Goal: Navigation & Orientation: Find specific page/section

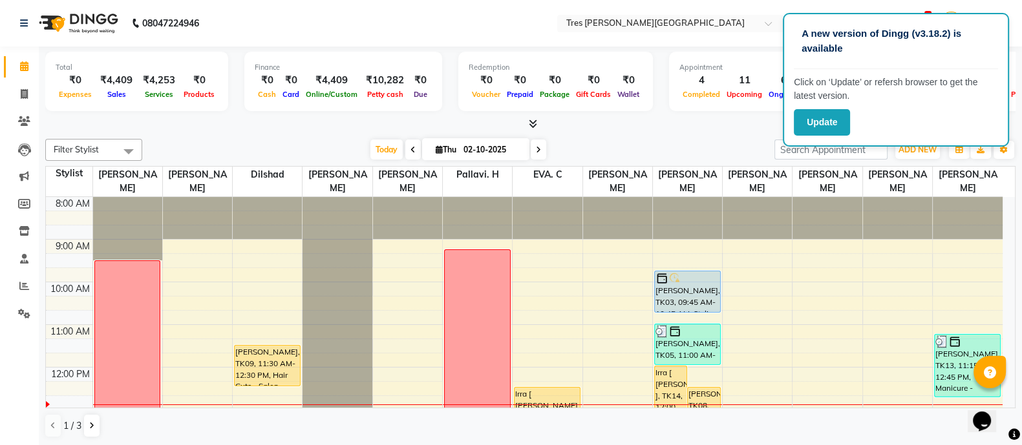
click at [724, 130] on div at bounding box center [530, 125] width 971 height 14
click at [804, 126] on button "Update" at bounding box center [822, 122] width 56 height 27
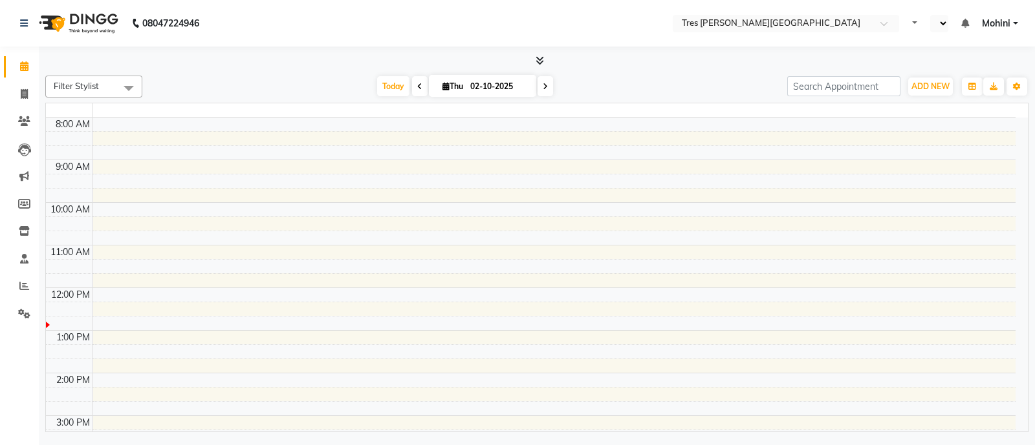
select select "en"
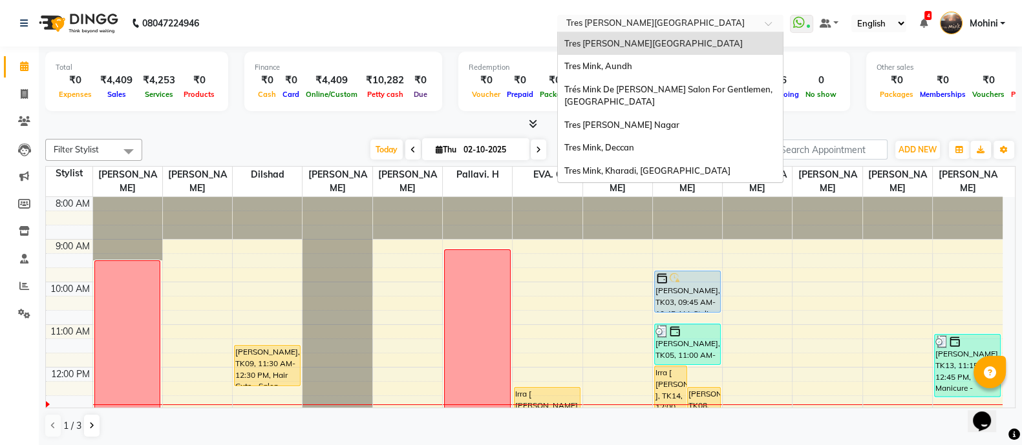
click at [765, 26] on span at bounding box center [773, 27] width 16 height 13
click at [717, 66] on div "Tres Mink, Aundh" at bounding box center [670, 66] width 225 height 23
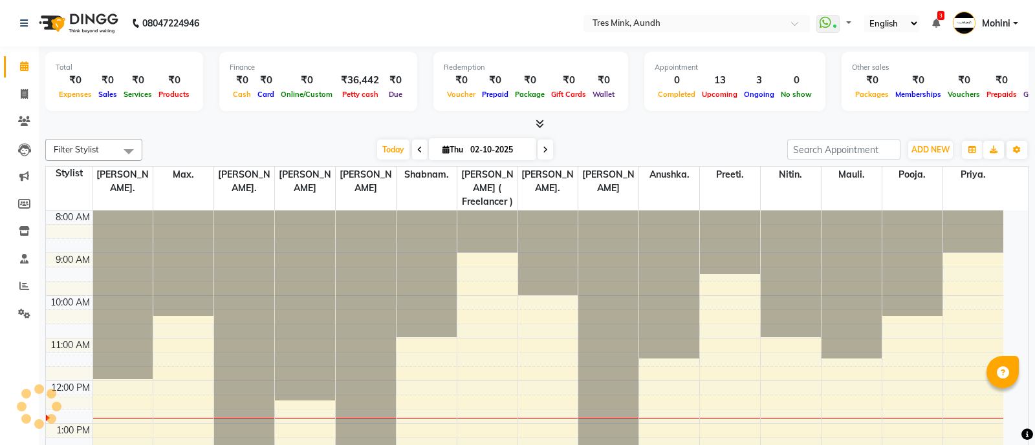
select select "en"
